Goal: Navigation & Orientation: Find specific page/section

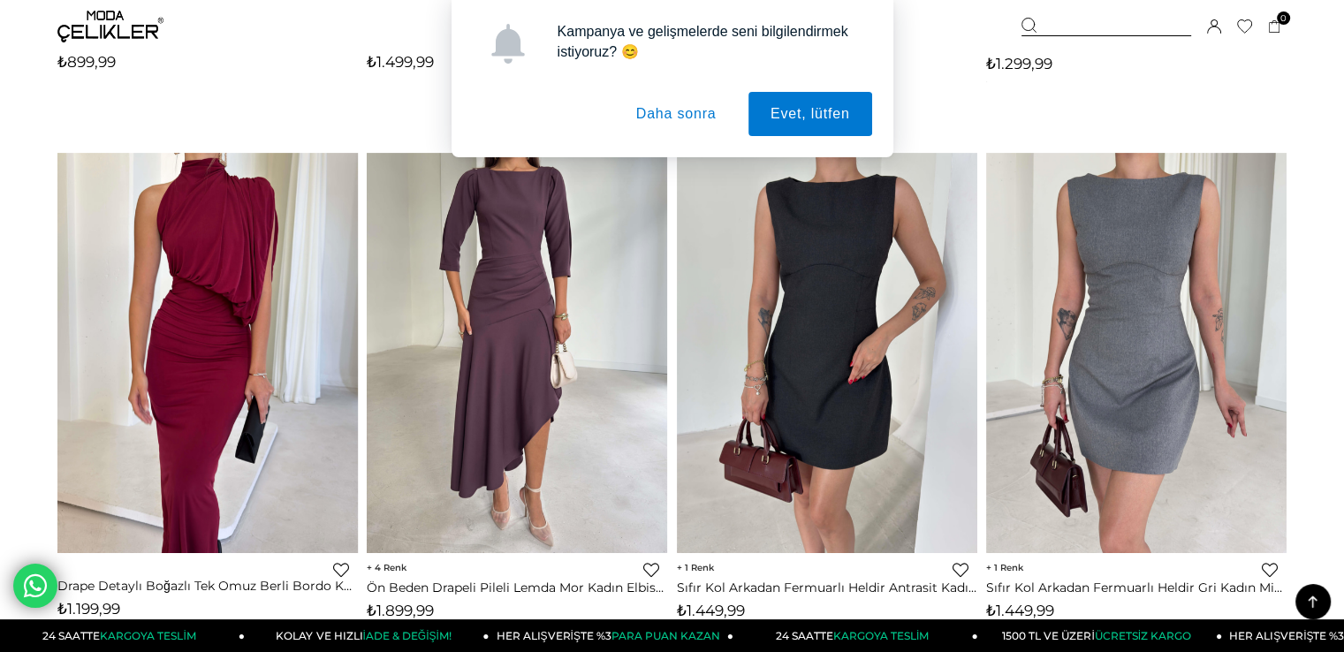
scroll to position [618, 0]
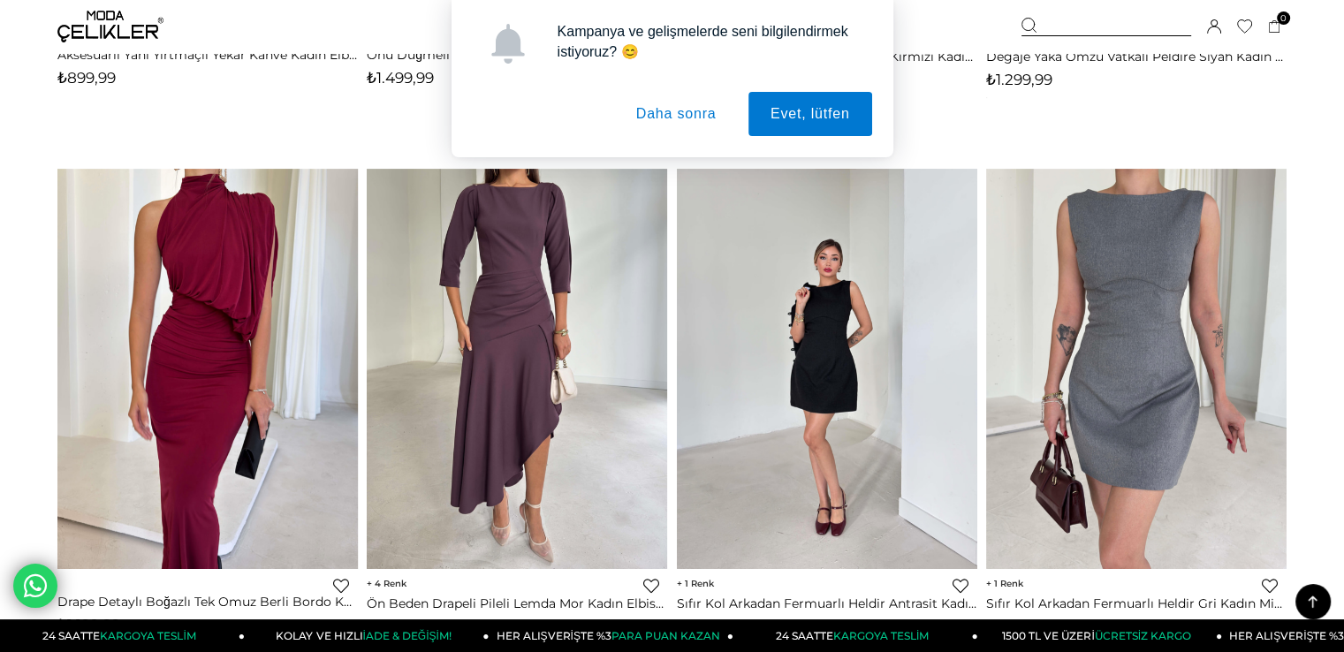
click at [631, 79] on div "Kampanya ve gelişmelerde seni bilgilendirmek istiyoruz? 😊 Evet, lütfen Daha son…" at bounding box center [672, 78] width 399 height 115
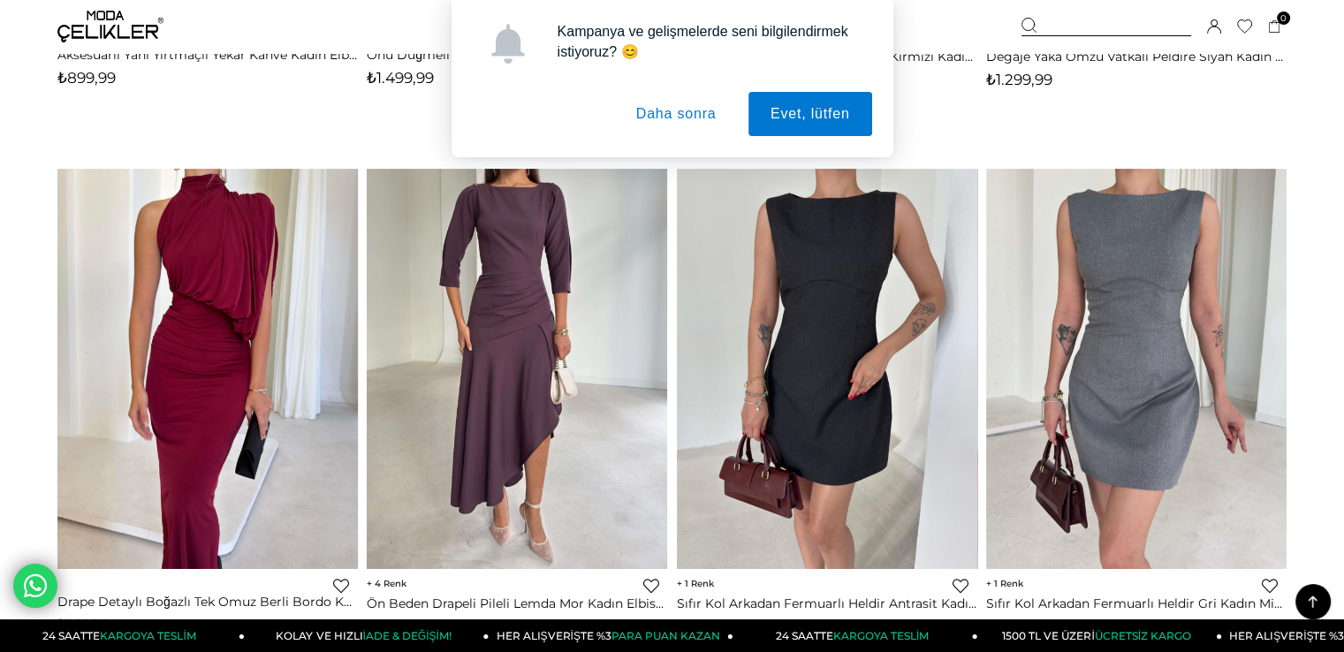
click at [647, 100] on button "Daha sonra" at bounding box center [676, 114] width 125 height 44
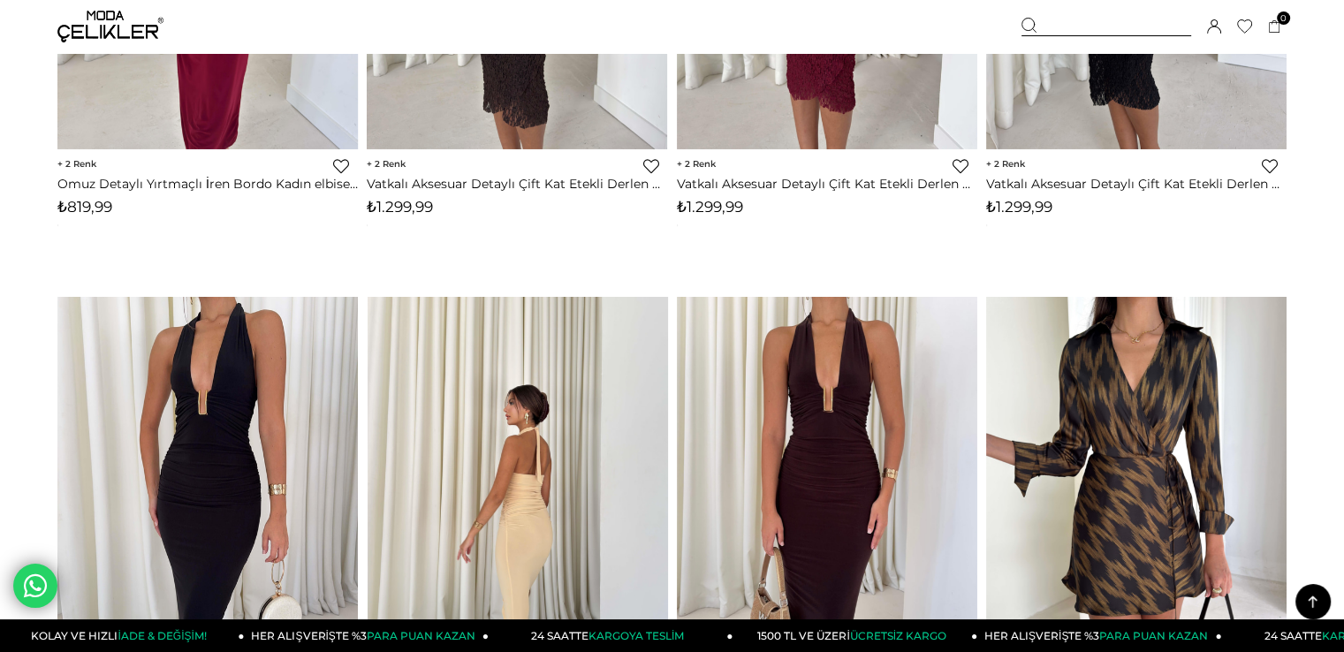
scroll to position [7243, 0]
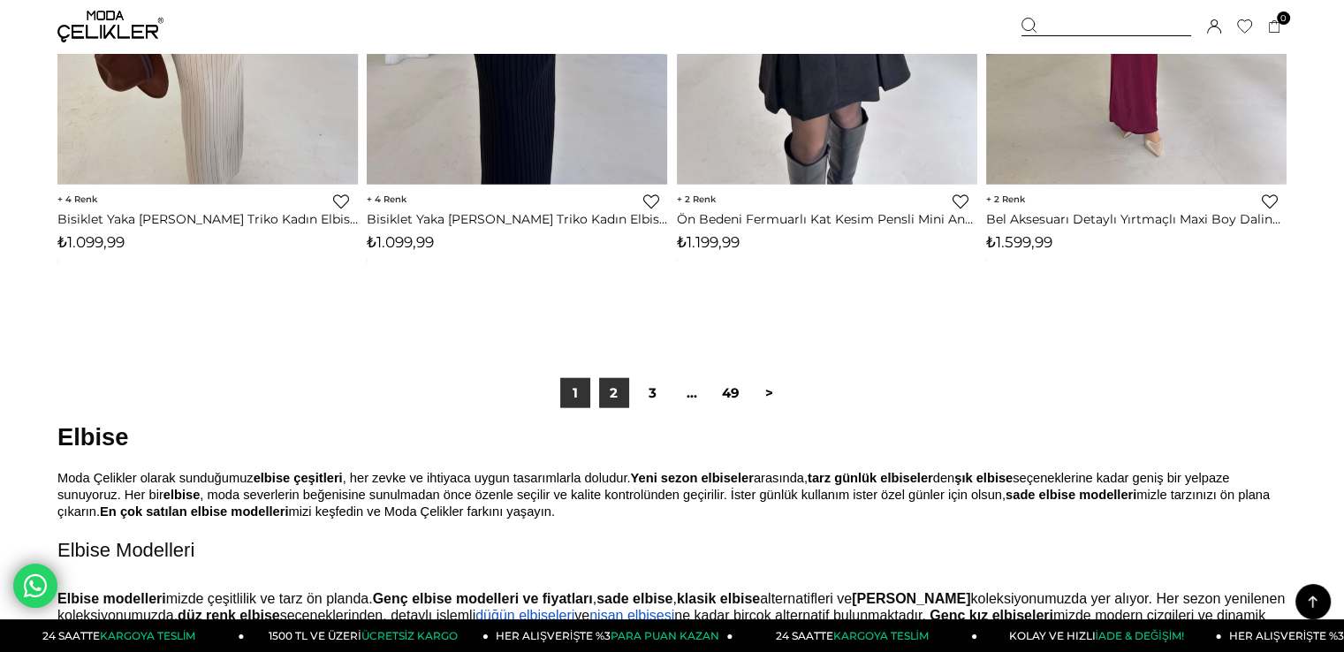
click at [602, 385] on link "2" at bounding box center [614, 393] width 30 height 30
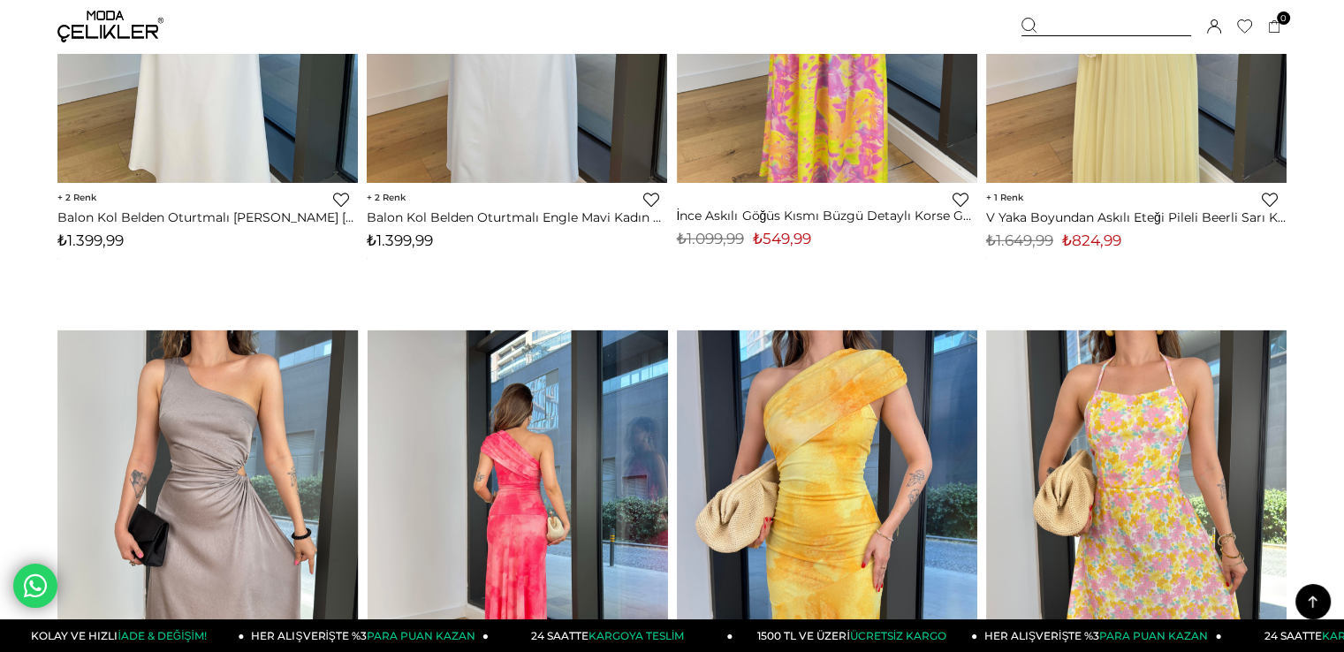
scroll to position [6095, 0]
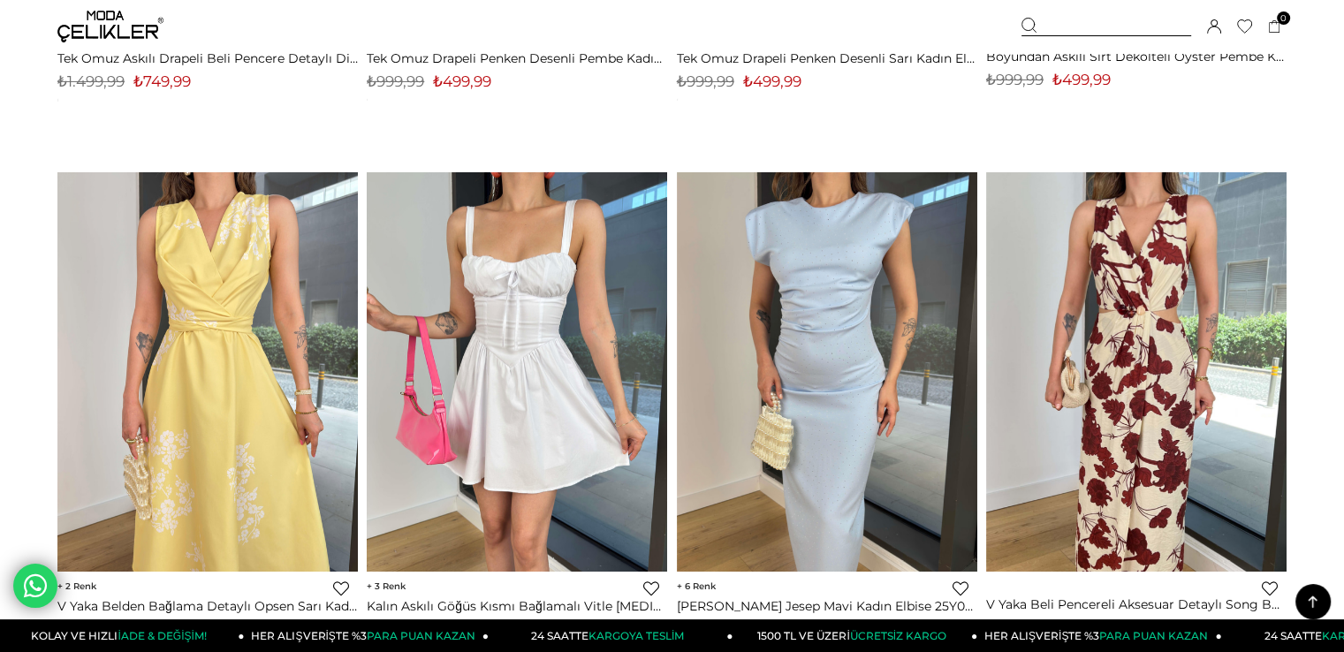
drag, startPoint x: 0, startPoint y: 92, endPoint x: 31, endPoint y: 43, distance: 57.6
